Goal: Navigation & Orientation: Find specific page/section

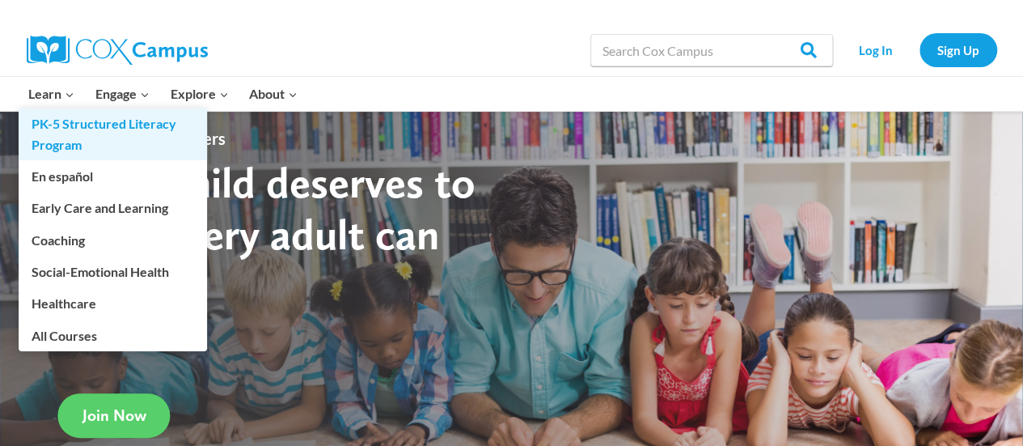
click at [64, 133] on link "PK-5 Structured Literacy Program" at bounding box center [113, 134] width 188 height 52
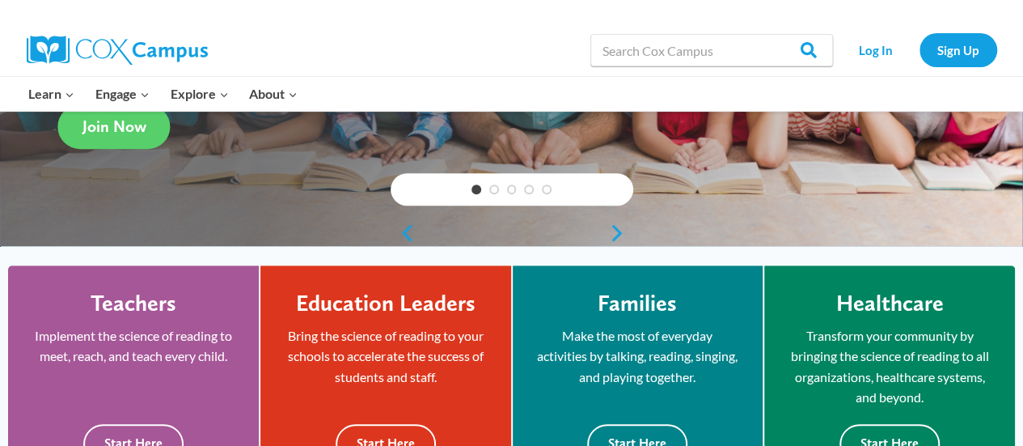
scroll to position [307, 0]
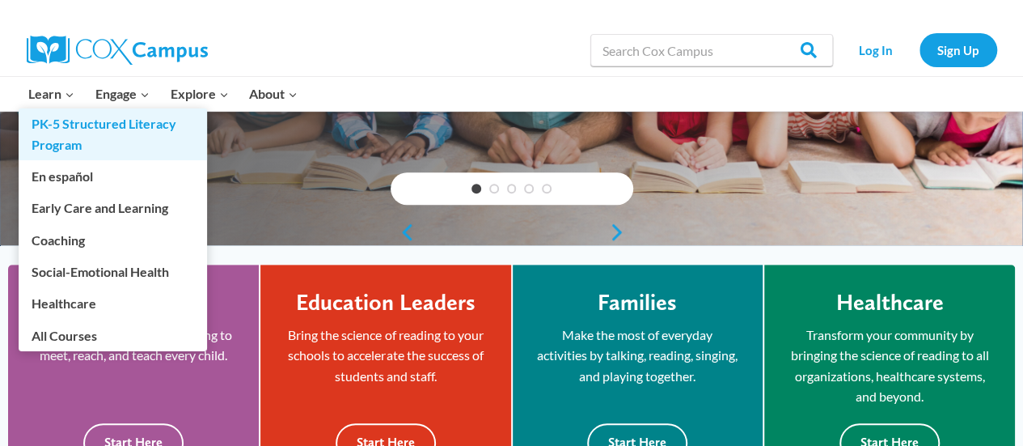
click at [70, 129] on link "PK-5 Structured Literacy Program" at bounding box center [113, 134] width 188 height 52
